Goal: Task Accomplishment & Management: Complete application form

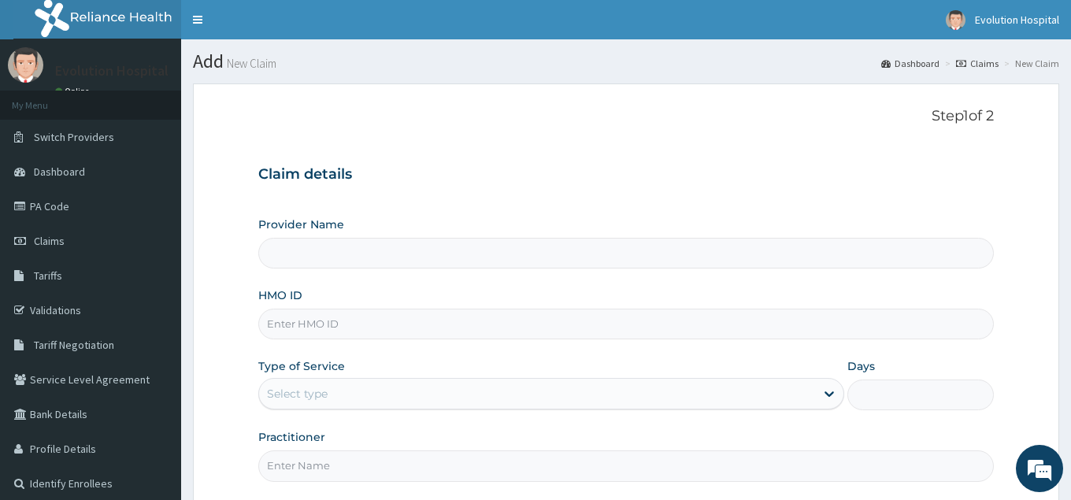
click at [392, 324] on input "HMO ID" at bounding box center [625, 324] width 735 height 31
type input "Evolution Hospital"
type input "mni/10626/f"
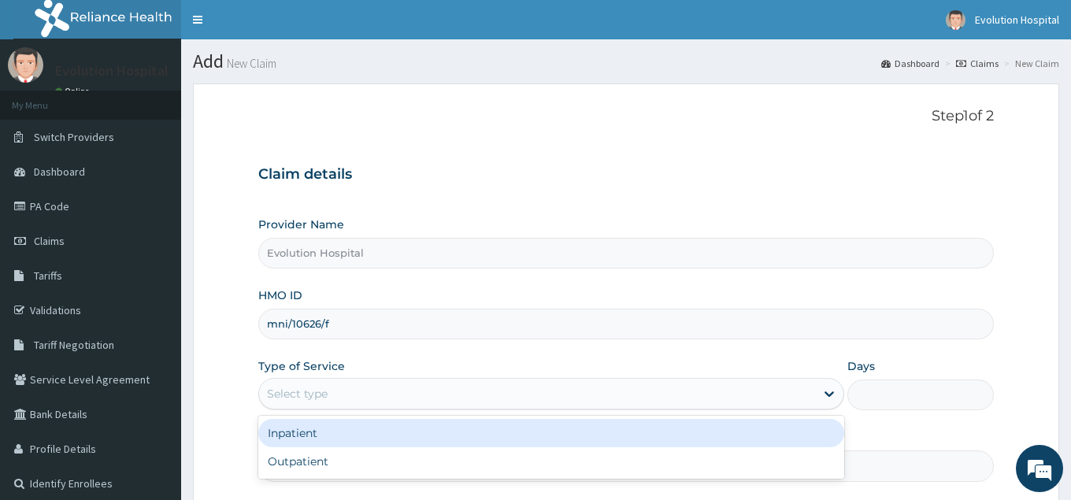
click at [531, 402] on div "Select type" at bounding box center [536, 393] width 555 height 25
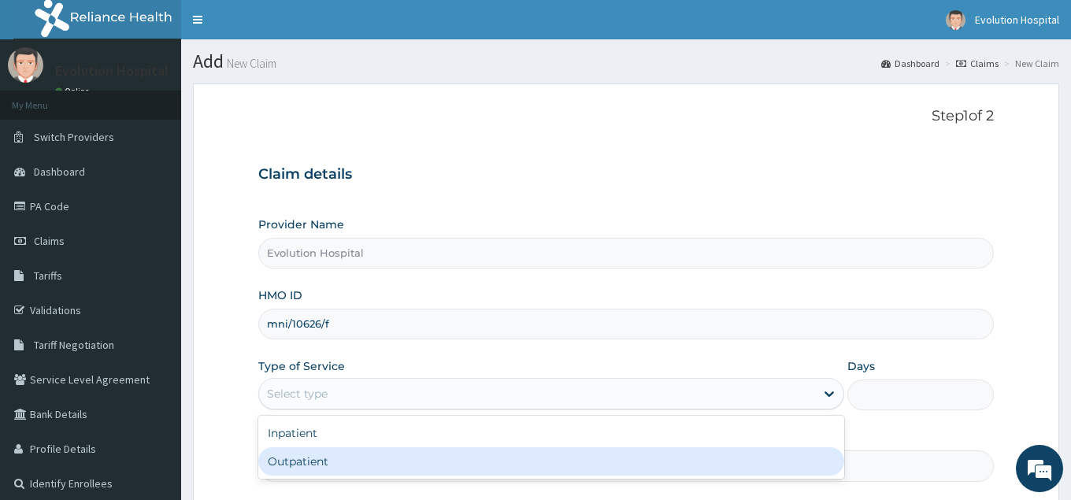
click at [398, 466] on div "Outpatient" at bounding box center [550, 461] width 585 height 28
type input "1"
click at [398, 466] on input "Practitioner" at bounding box center [625, 465] width 735 height 31
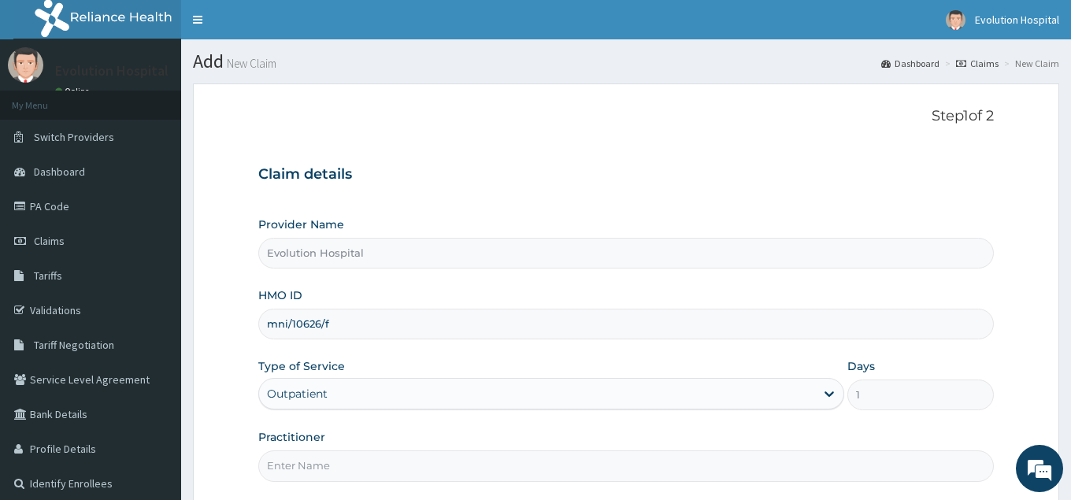
click at [398, 466] on input "Practitioner" at bounding box center [625, 465] width 735 height 31
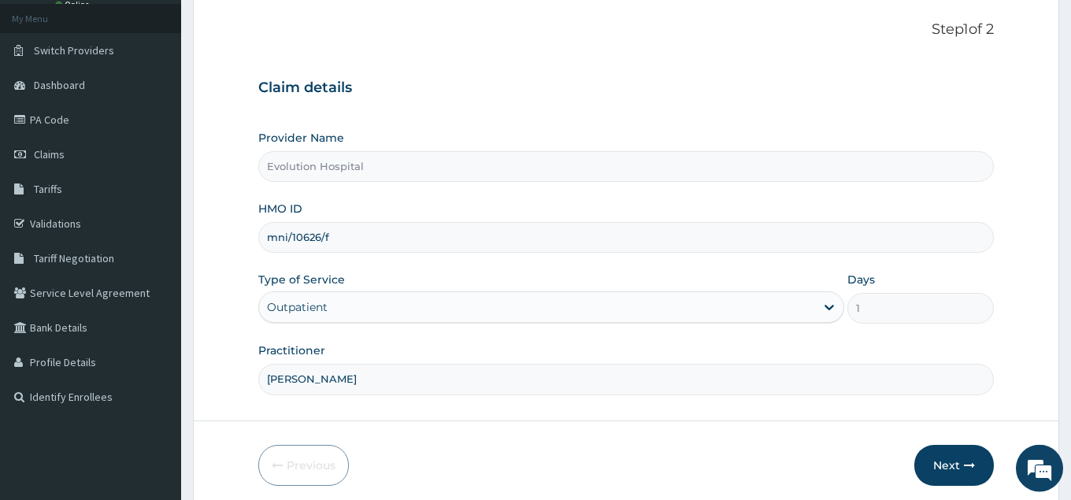
scroll to position [149, 0]
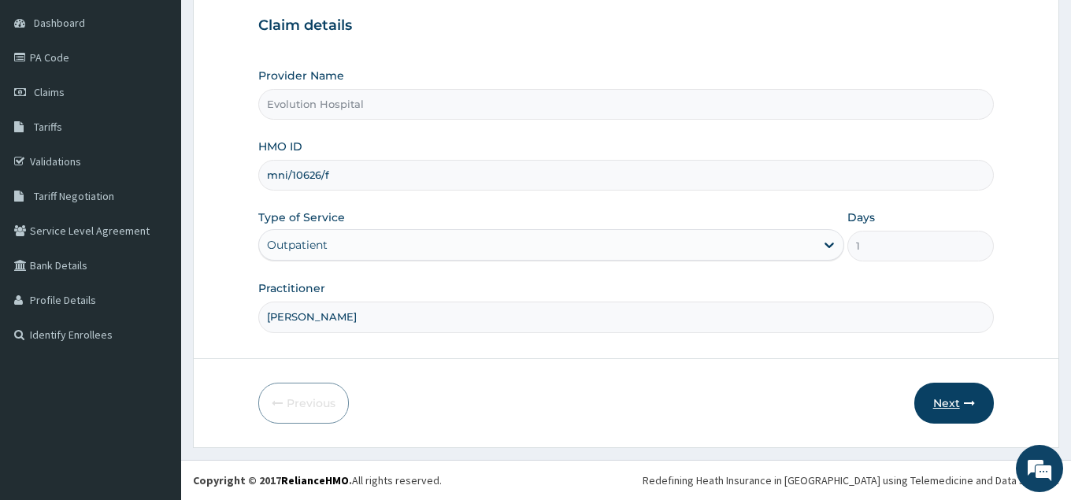
type input "dr chen"
click at [939, 399] on button "Next" at bounding box center [954, 403] width 80 height 41
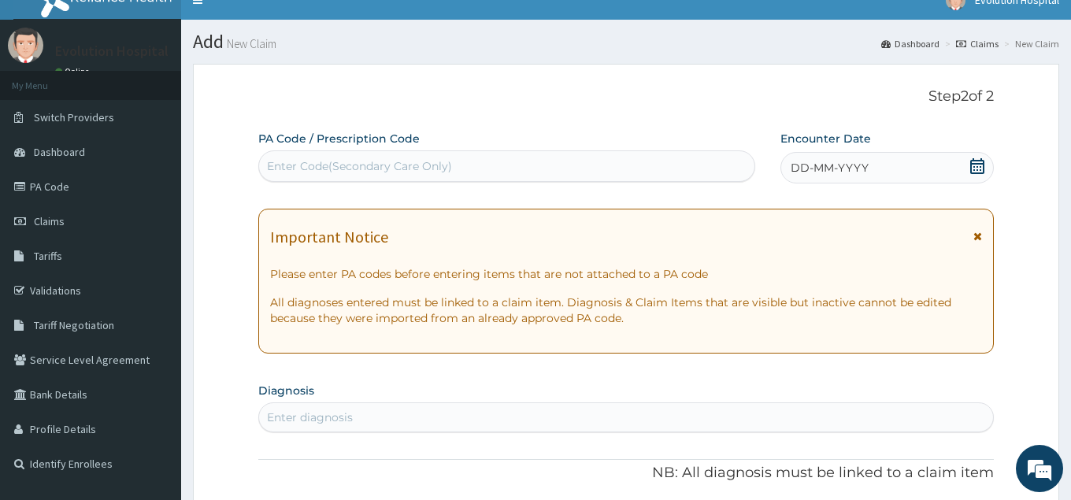
scroll to position [0, 0]
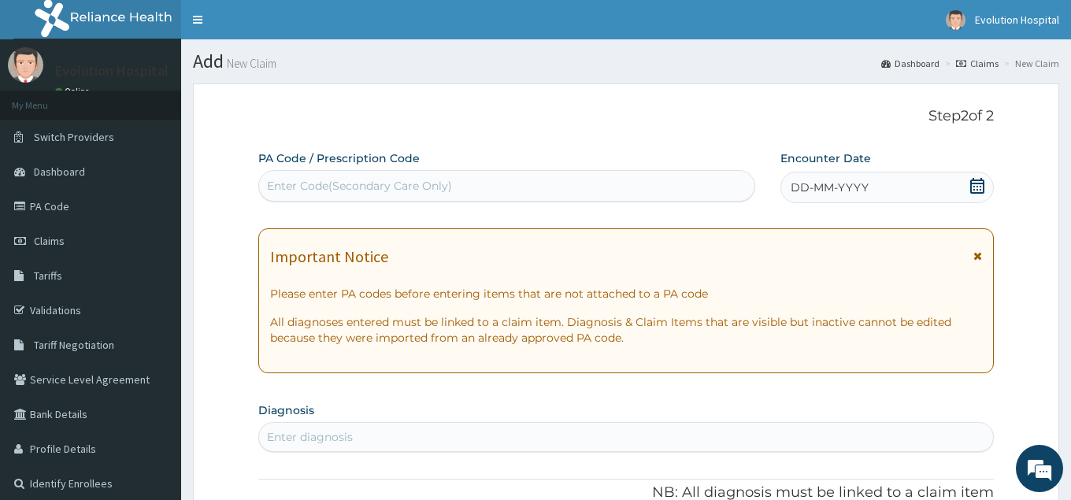
click at [407, 180] on div "Enter Code(Secondary Care Only)" at bounding box center [359, 186] width 185 height 16
type input "PA/3AF8E4"
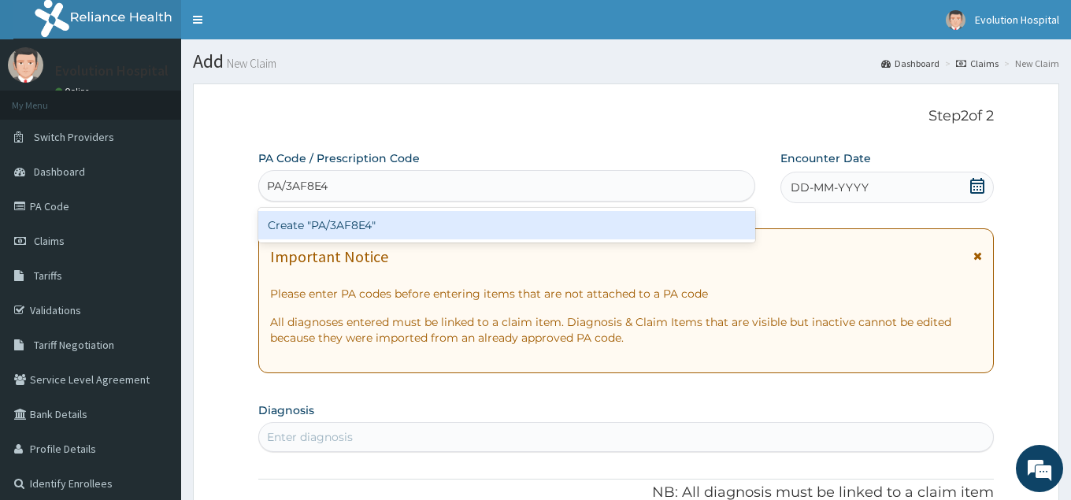
click at [371, 229] on div "Create "PA/3AF8E4"" at bounding box center [506, 225] width 497 height 28
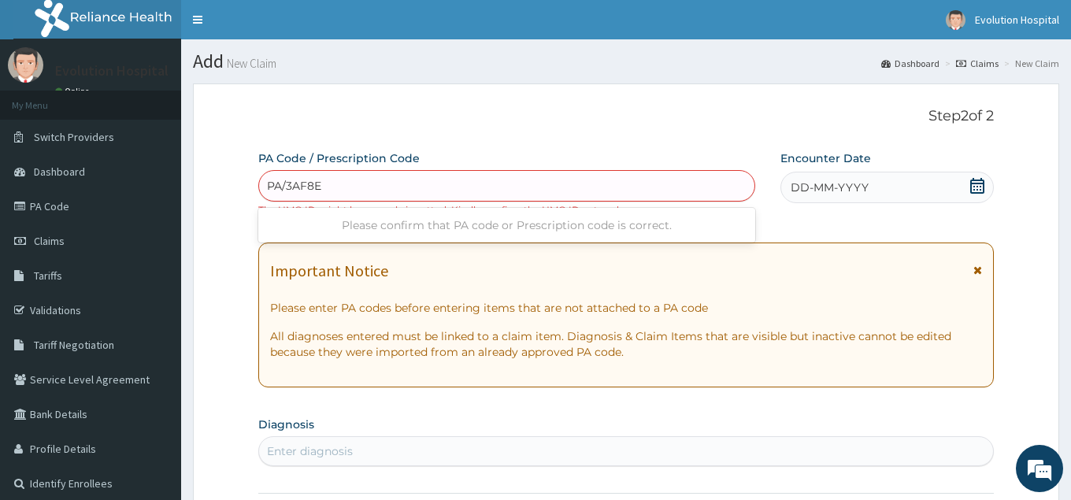
type input "PA/3AF8E4"
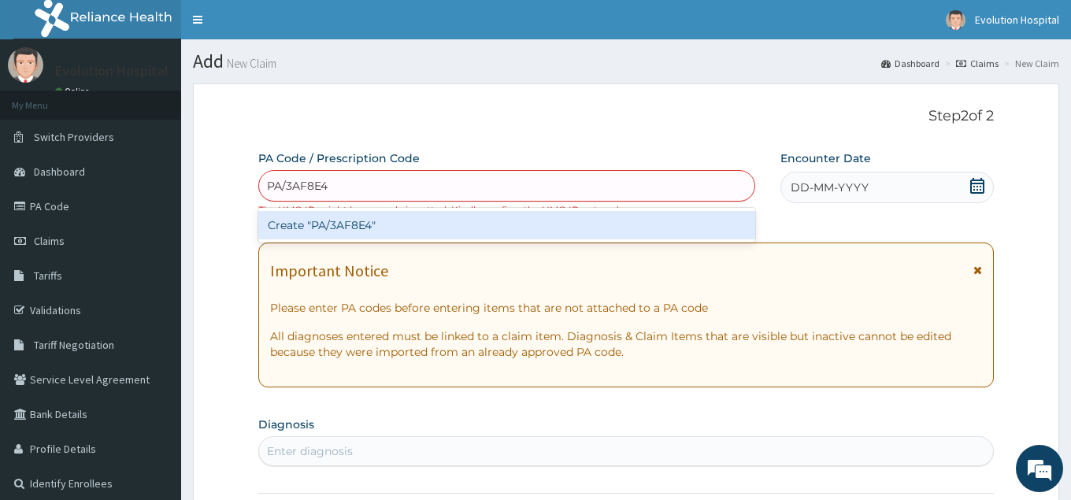
click at [357, 228] on div "Create "PA/3AF8E4"" at bounding box center [506, 225] width 497 height 28
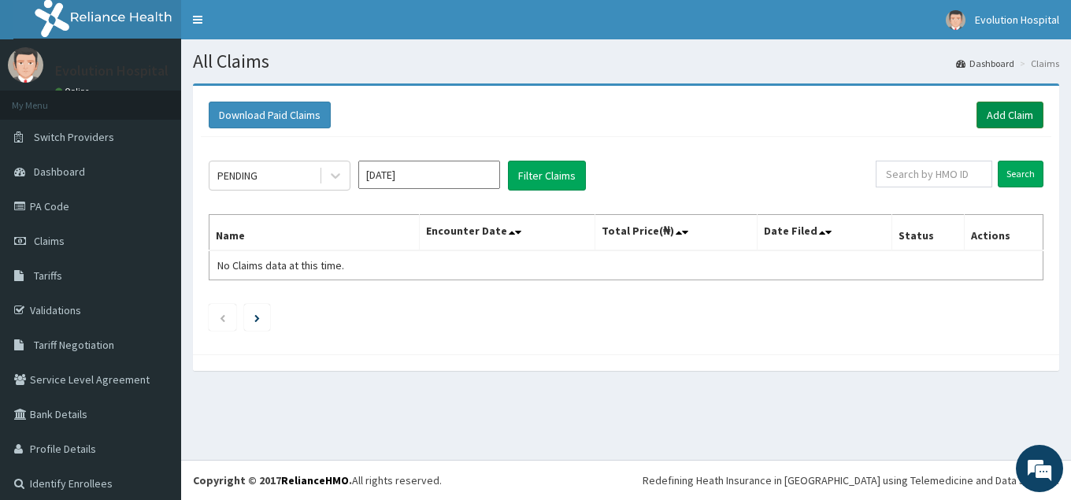
click at [1005, 117] on link "Add Claim" at bounding box center [1009, 115] width 67 height 27
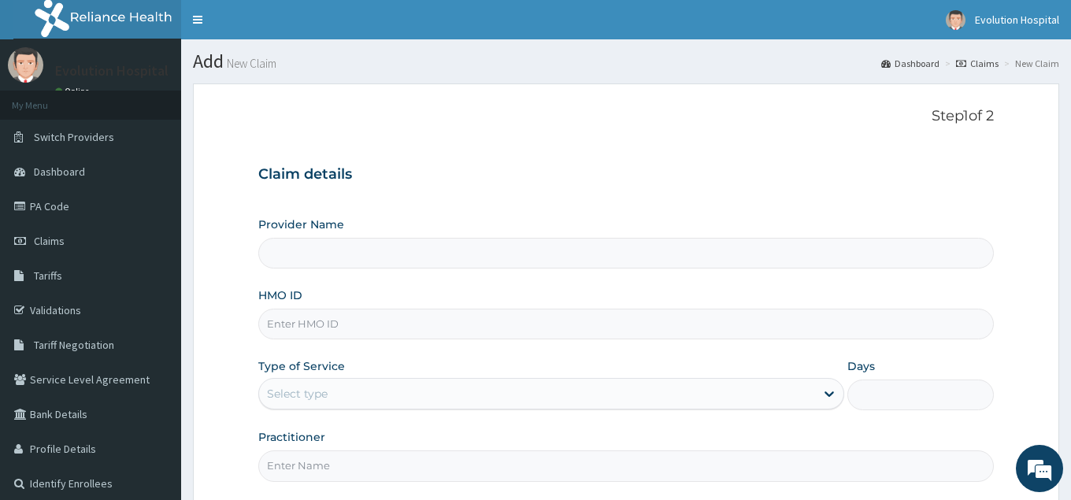
type input "Evolution Hospital"
type input "mni/10626/f"
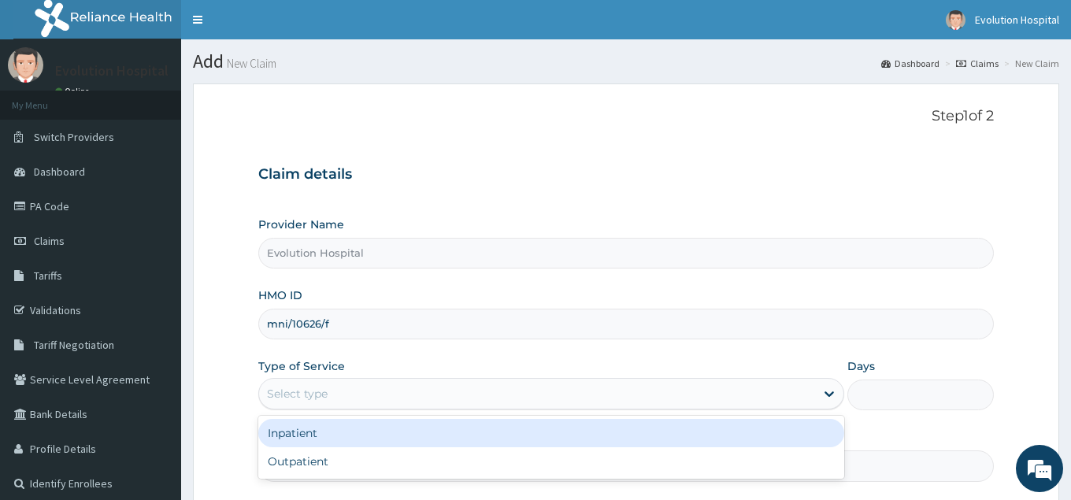
click at [292, 391] on div "Select type" at bounding box center [297, 394] width 61 height 16
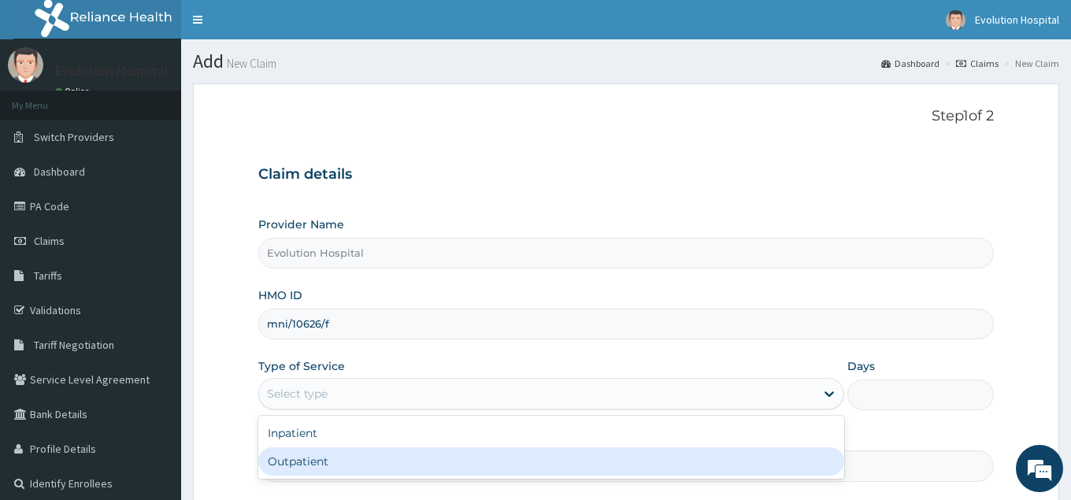
click at [337, 464] on div "Outpatient" at bounding box center [550, 461] width 585 height 28
type input "1"
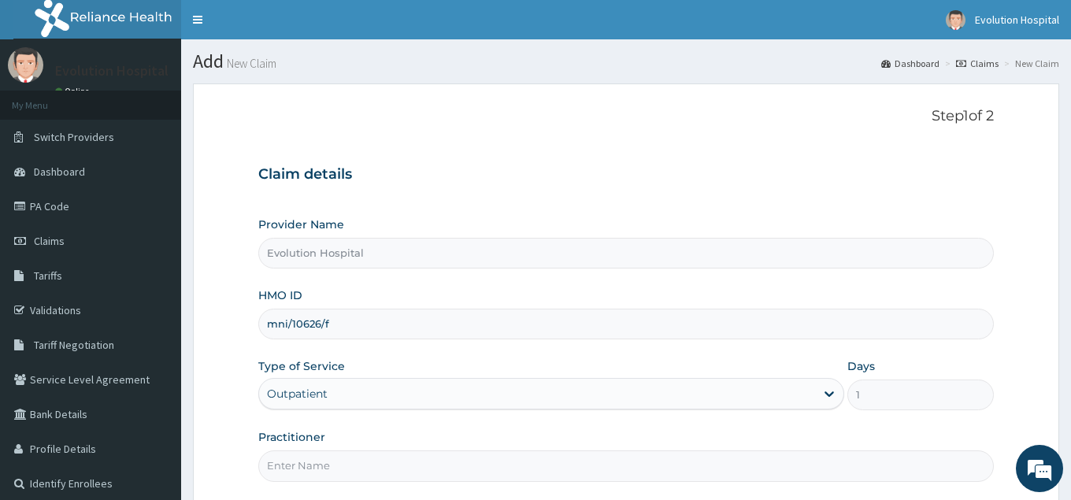
click at [339, 461] on input "Practitioner" at bounding box center [625, 465] width 735 height 31
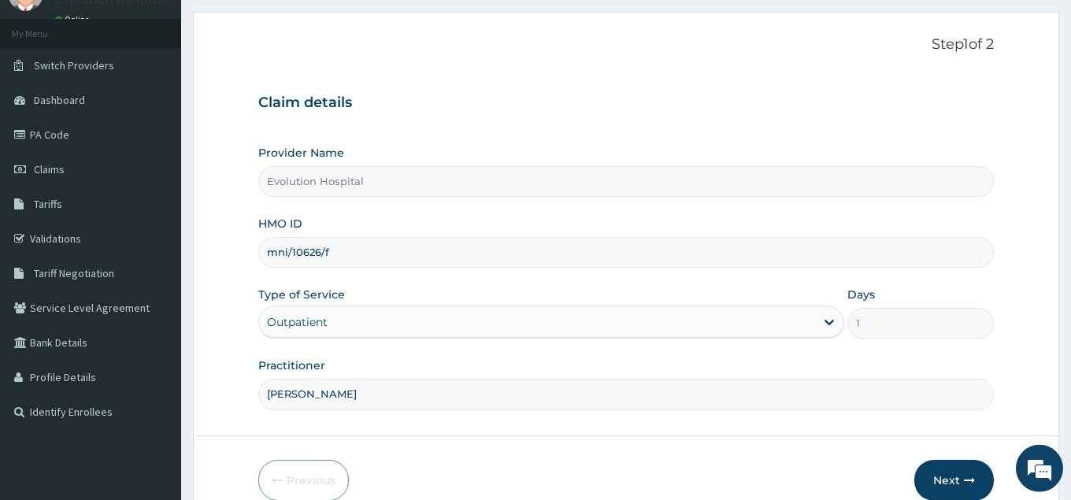
scroll to position [149, 0]
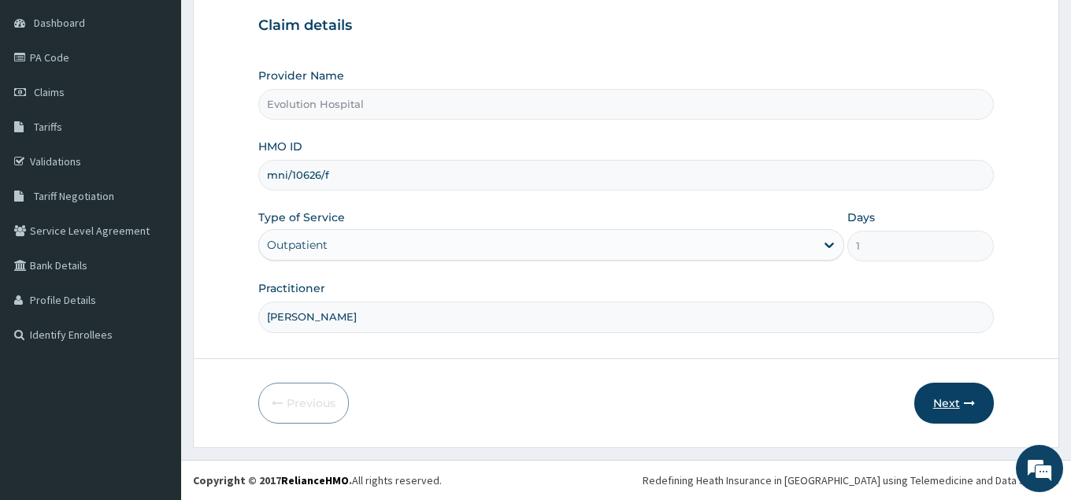
type input "dr chen"
click at [934, 396] on button "Next" at bounding box center [954, 403] width 80 height 41
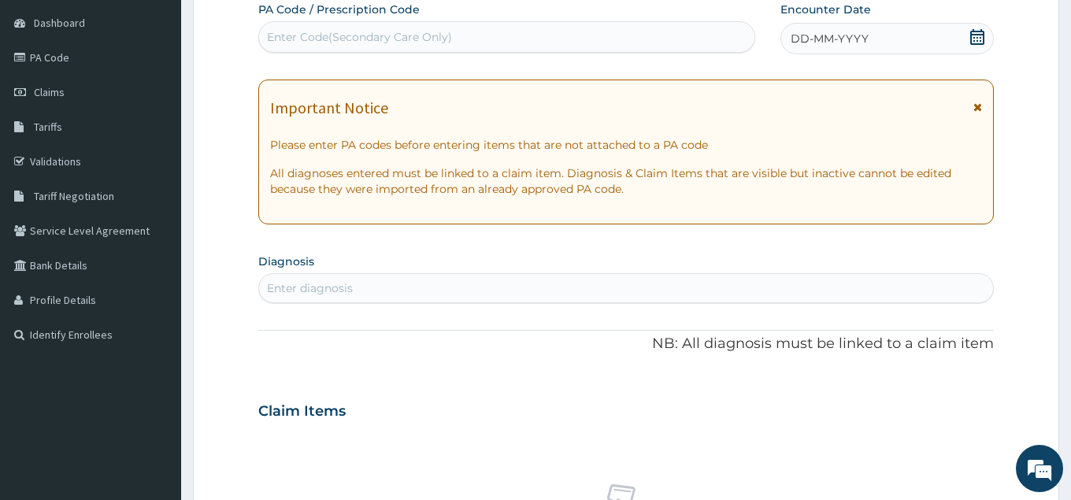
click at [472, 27] on div "Enter Code(Secondary Care Only)" at bounding box center [506, 36] width 495 height 25
type input "PA/3AF8E4"
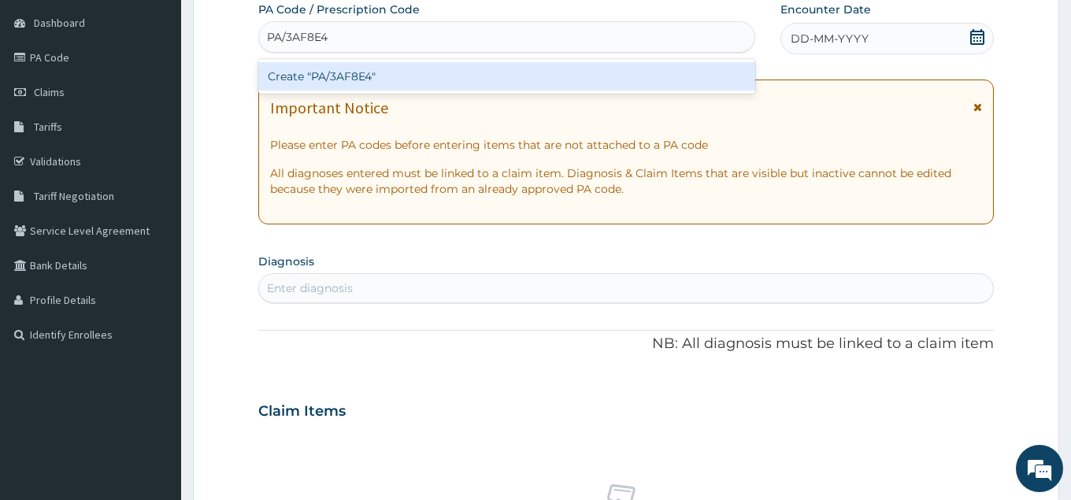
click at [320, 87] on div "Create "PA/3AF8E4"" at bounding box center [506, 76] width 497 height 28
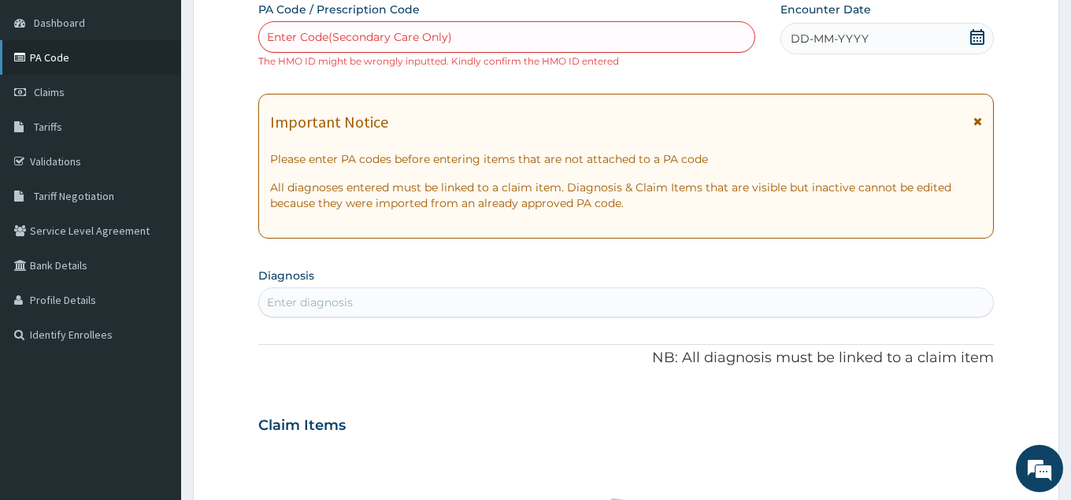
click at [62, 58] on link "PA Code" at bounding box center [90, 57] width 181 height 35
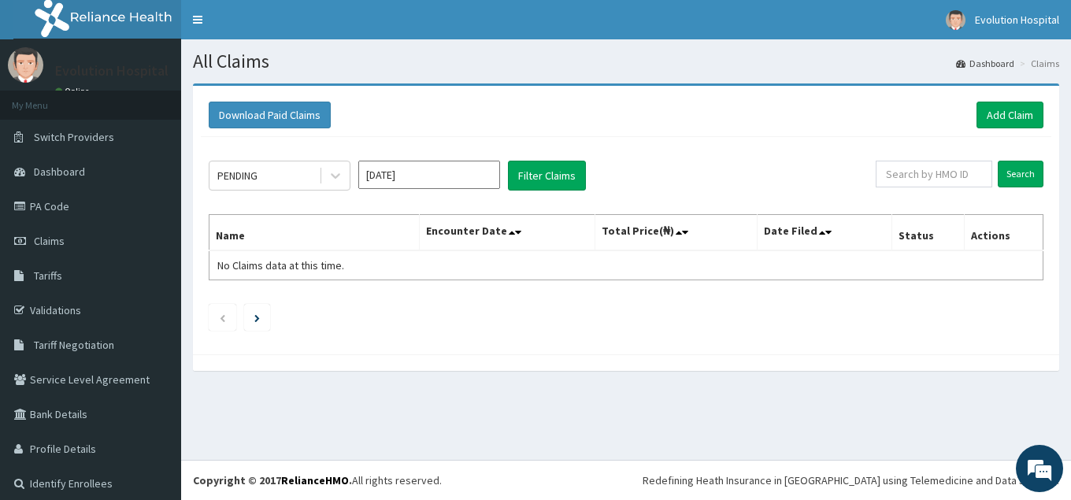
click at [998, 113] on link "Add Claim" at bounding box center [1009, 115] width 67 height 27
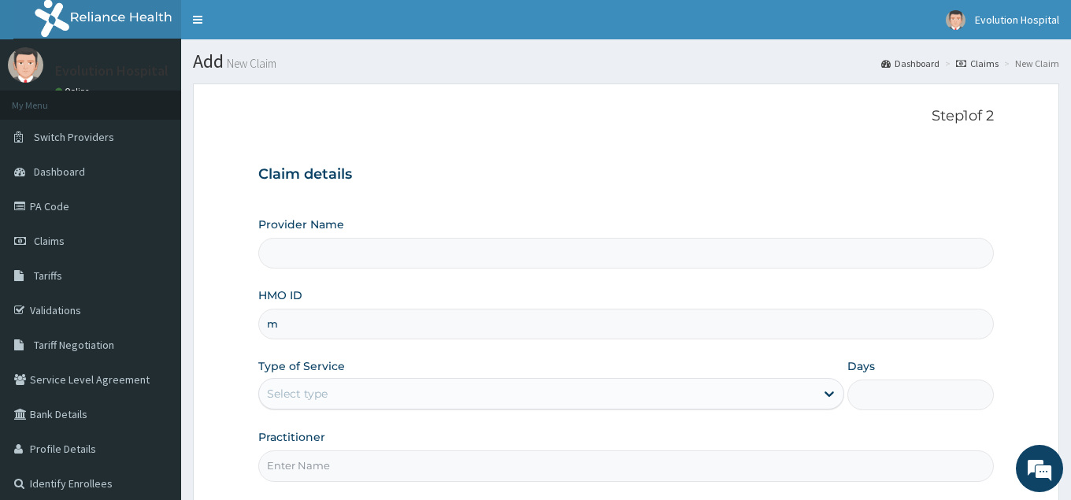
type input "mn"
type input "Evolution Hospital"
type input "mnl/10626/f"
click at [520, 404] on div "Select type" at bounding box center [536, 393] width 555 height 25
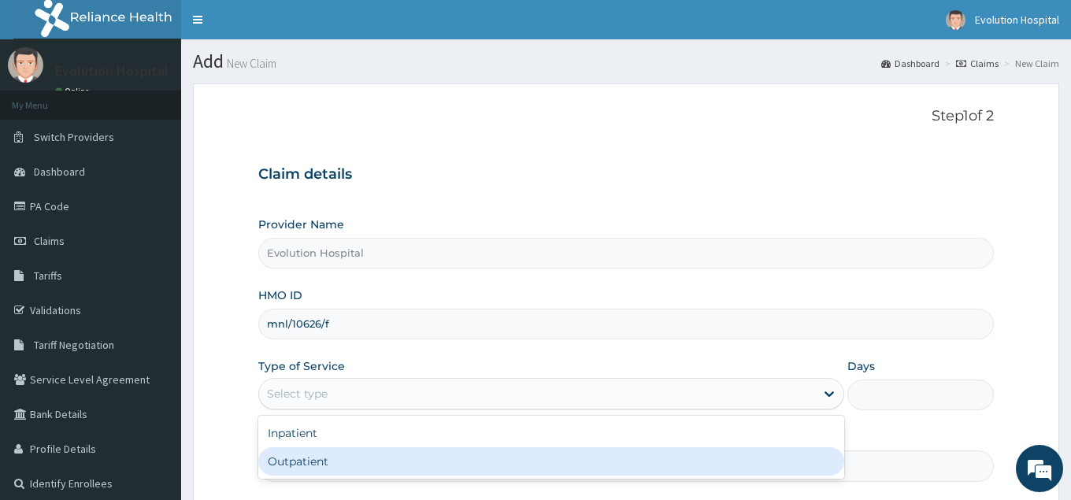
click at [493, 473] on div "Outpatient" at bounding box center [550, 461] width 585 height 28
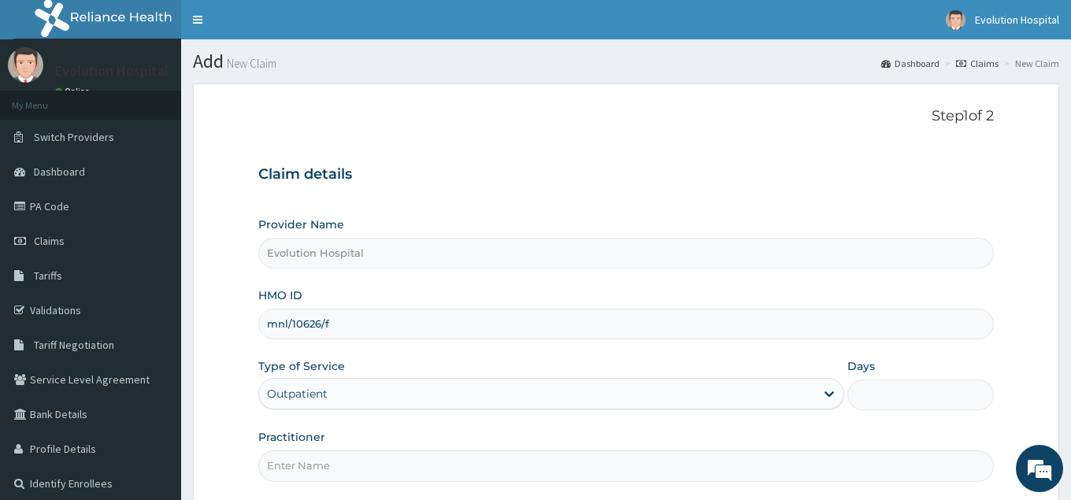
type input "1"
click at [493, 473] on input "Practitioner" at bounding box center [625, 465] width 735 height 31
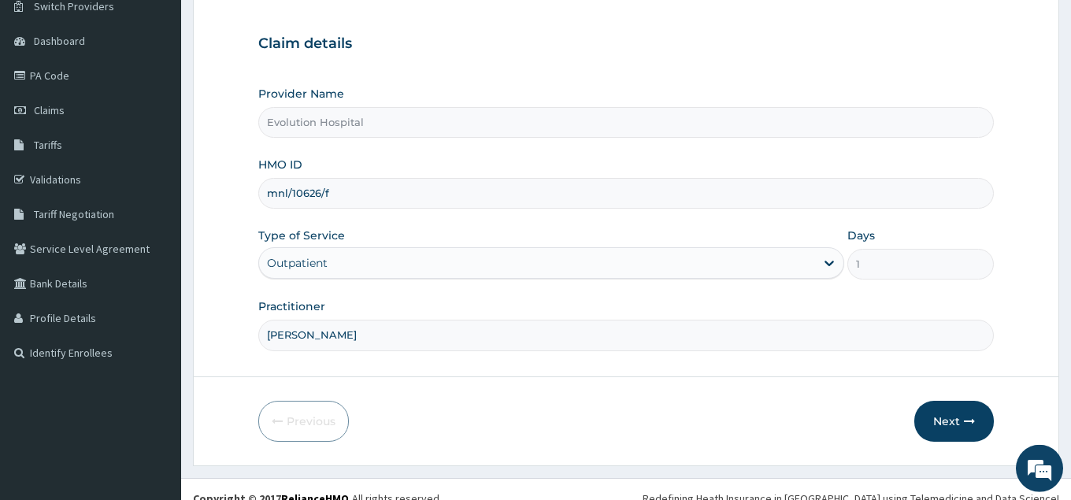
scroll to position [149, 0]
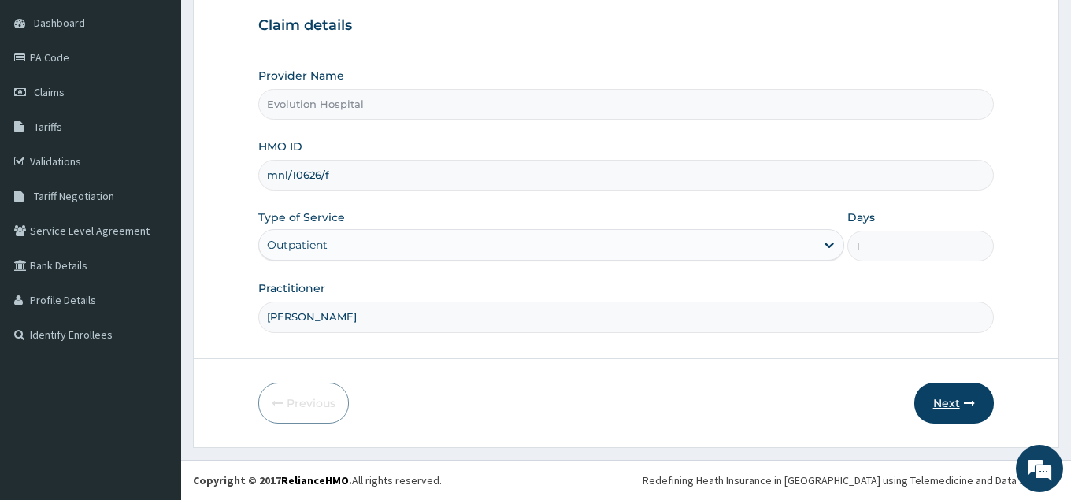
type input "dr chen"
click at [950, 400] on button "Next" at bounding box center [954, 403] width 80 height 41
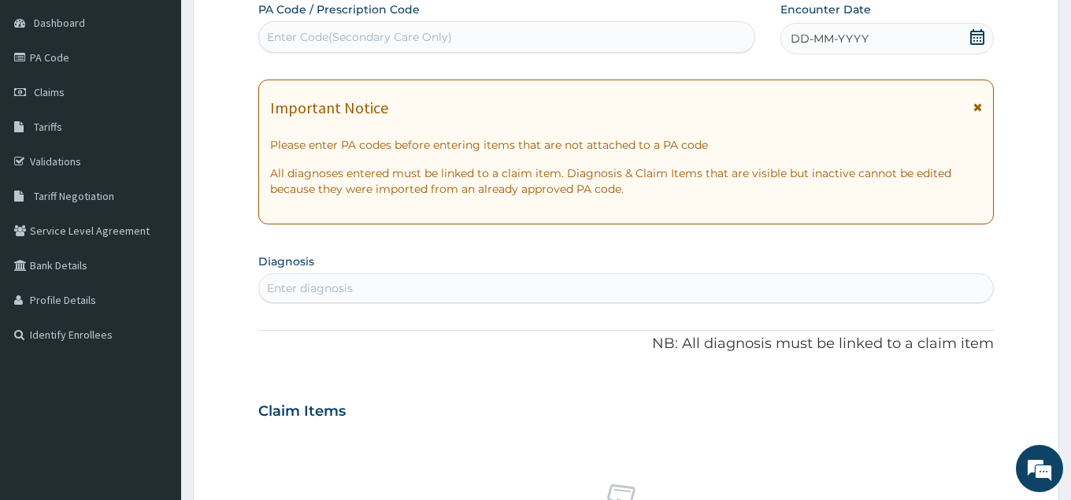
click at [517, 36] on div "Enter Code(Secondary Care Only)" at bounding box center [506, 36] width 495 height 25
type input "PA/3AF8E4"
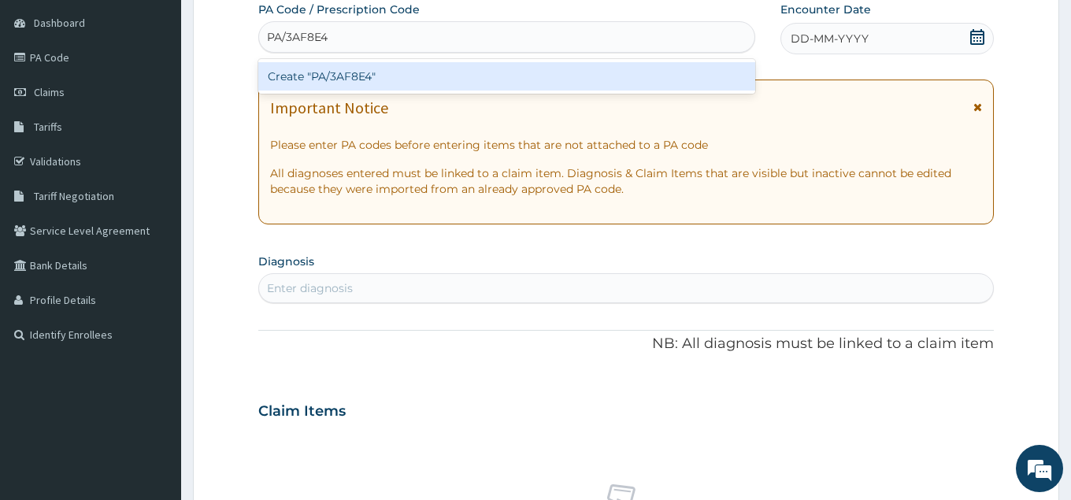
click at [346, 79] on div "Create "PA/3AF8E4"" at bounding box center [506, 76] width 497 height 28
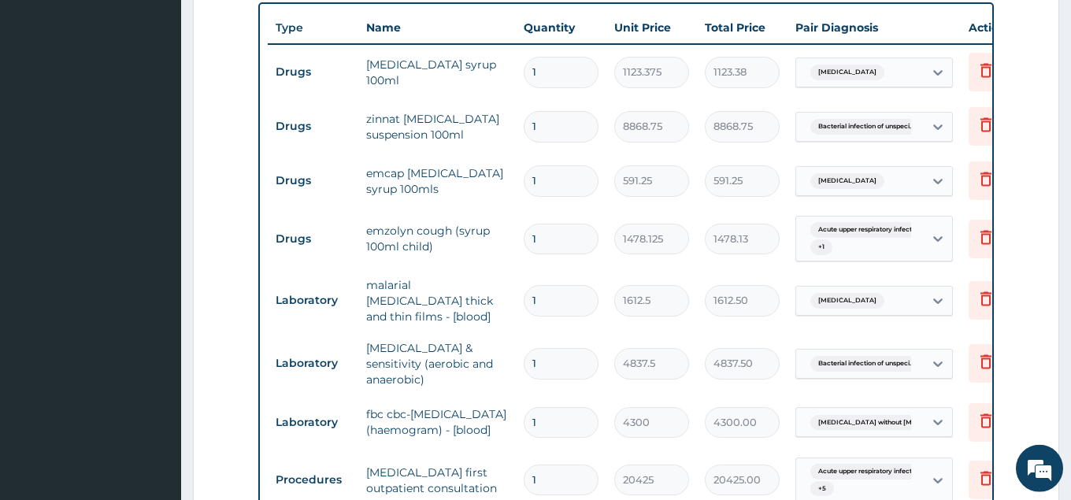
scroll to position [610, 0]
